Goal: Task Accomplishment & Management: Manage account settings

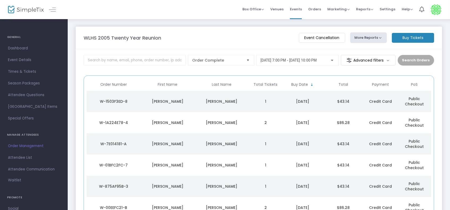
click at [226, 120] on div "[PERSON_NAME]" at bounding box center [222, 122] width 52 height 5
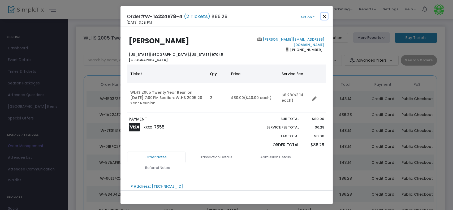
click at [326, 16] on button "Close" at bounding box center [324, 16] width 7 height 7
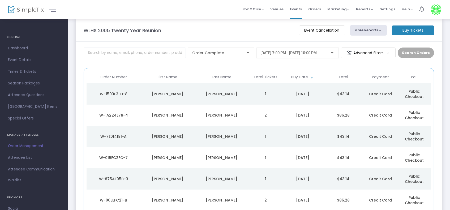
scroll to position [8, 0]
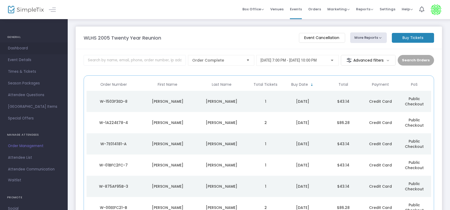
click at [14, 46] on span "Dashboard" at bounding box center [34, 48] width 52 height 7
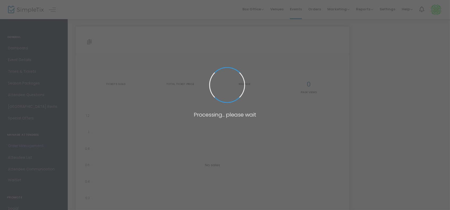
type input "[URL][DOMAIN_NAME]"
